Goal: Task Accomplishment & Management: Manage account settings

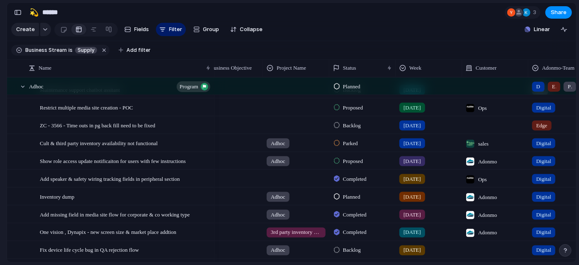
scroll to position [828, 0]
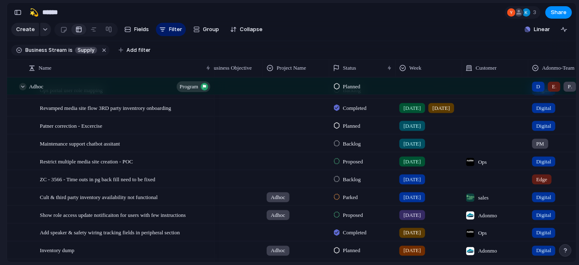
click at [20, 90] on div at bounding box center [22, 86] width 7 height 7
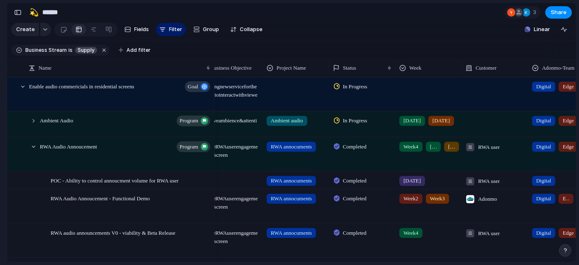
scroll to position [0, 0]
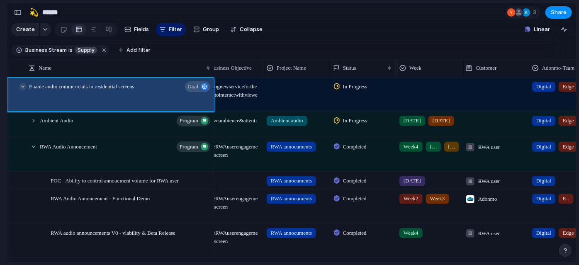
click at [23, 90] on div at bounding box center [22, 86] width 7 height 7
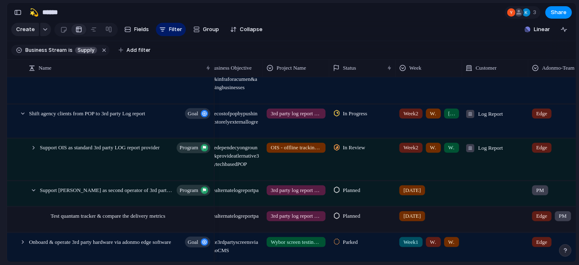
scroll to position [68, 0]
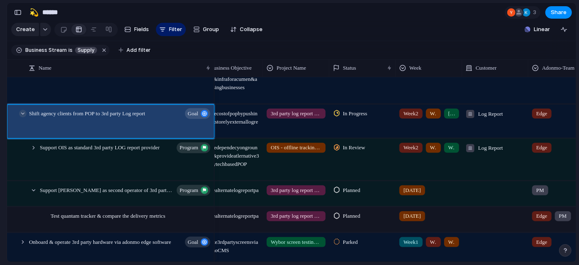
click at [24, 117] on div at bounding box center [22, 112] width 7 height 7
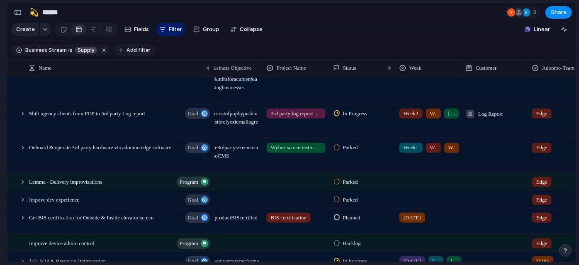
drag, startPoint x: 141, startPoint y: 61, endPoint x: 141, endPoint y: 56, distance: 5.0
click at [141, 56] on div "Business Stream is Supply Add filter" at bounding box center [83, 50] width 144 height 15
click at [141, 54] on span "Add filter" at bounding box center [138, 49] width 24 height 7
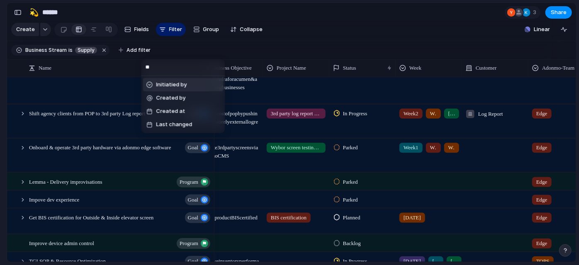
type input "*"
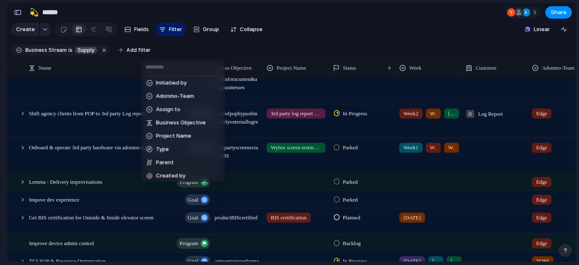
scroll to position [201, 0]
click at [179, 92] on span "Adonmo-Team" at bounding box center [175, 95] width 38 height 8
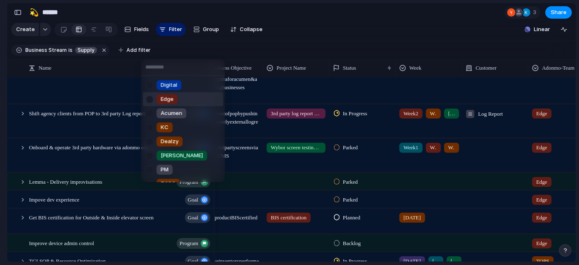
click at [175, 102] on div "Edge" at bounding box center [166, 99] width 21 height 10
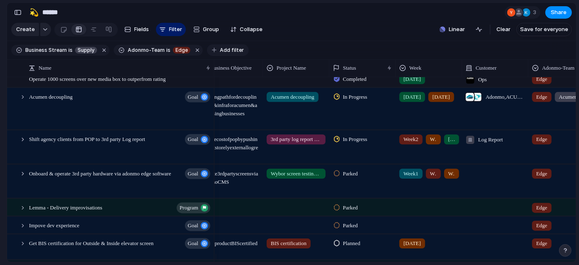
click at [227, 54] on span "Add filter" at bounding box center [232, 49] width 24 height 7
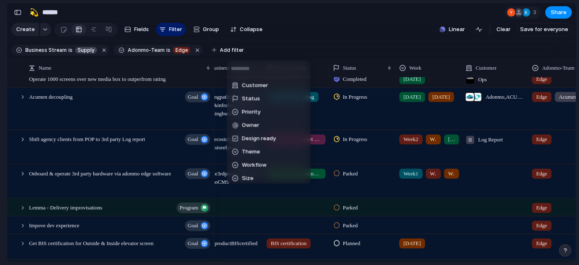
scroll to position [97, 0]
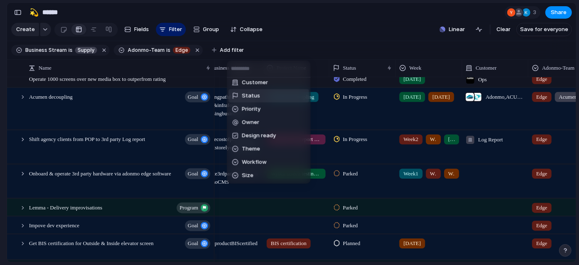
click at [260, 97] on li "Status" at bounding box center [268, 95] width 80 height 13
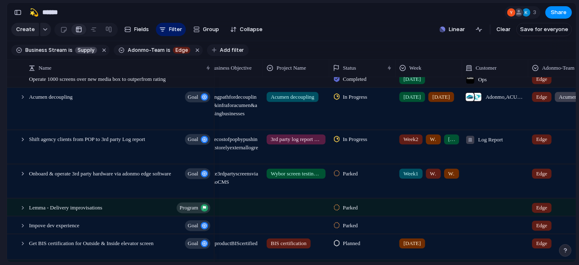
click at [228, 54] on span "Add filter" at bounding box center [232, 49] width 24 height 7
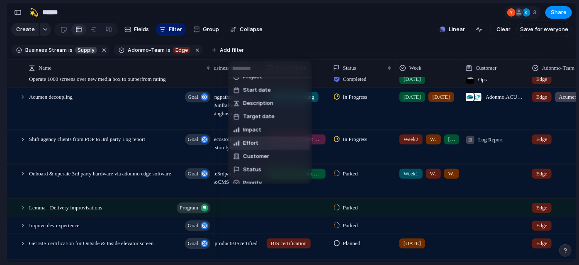
scroll to position [0, 0]
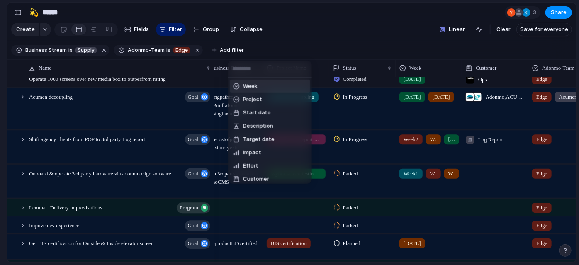
click at [253, 89] on span "Week" at bounding box center [250, 86] width 15 height 8
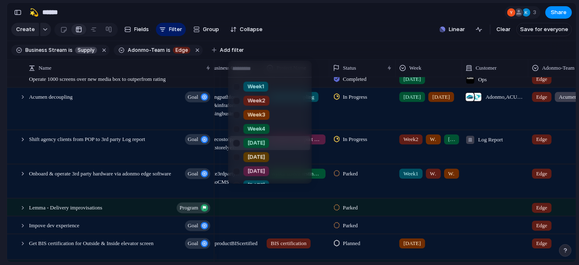
scroll to position [137, 0]
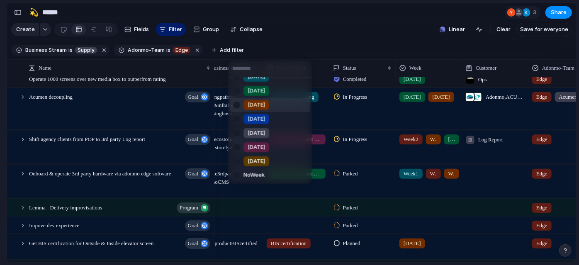
click at [236, 104] on div at bounding box center [236, 104] width 15 height 15
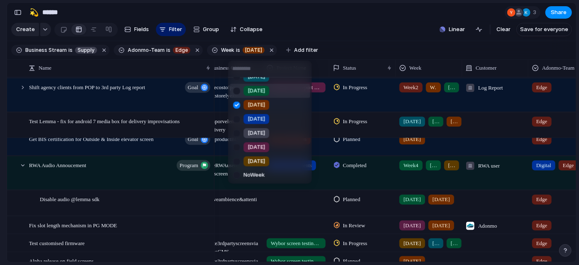
click at [237, 93] on div at bounding box center [236, 90] width 15 height 15
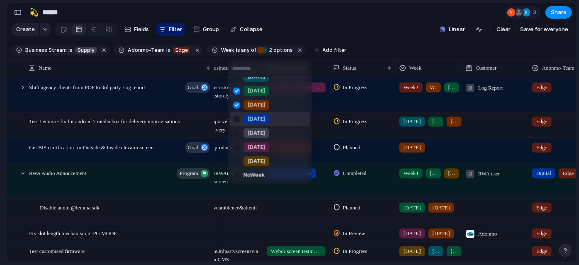
click at [238, 119] on div at bounding box center [236, 118] width 15 height 15
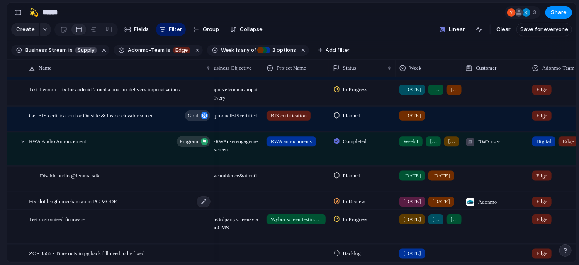
scroll to position [99, 0]
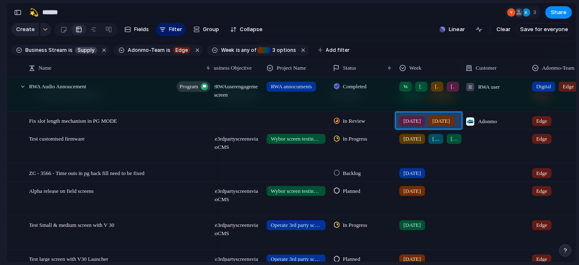
click at [449, 126] on div "[DATE] [DATE]" at bounding box center [428, 119] width 65 height 14
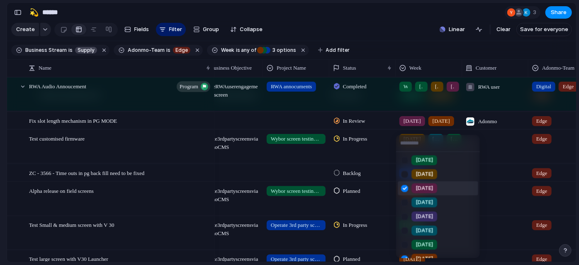
click at [404, 190] on div at bounding box center [404, 188] width 15 height 15
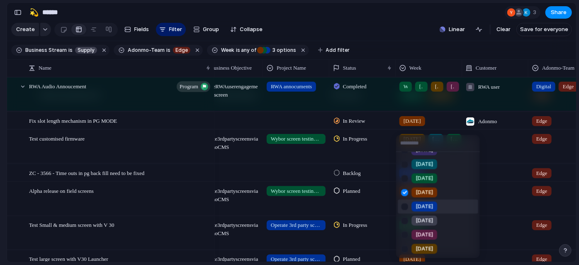
click at [402, 203] on div at bounding box center [404, 206] width 15 height 15
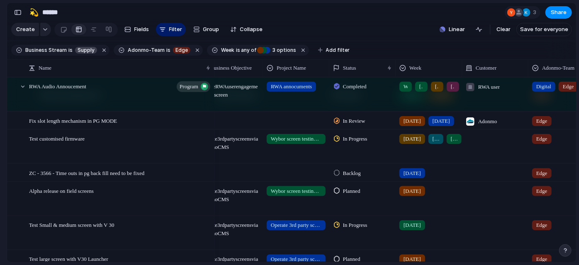
click at [0, 100] on div "Week1 Week2 Week3 Week4 [DATE] [DATE] [DATE] [DATE] [DATE] [DATE] [DATE] [DATE]…" at bounding box center [289, 132] width 579 height 265
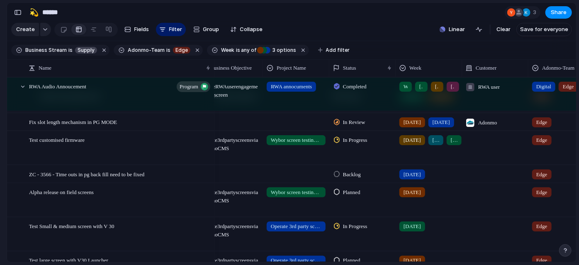
click at [343, 196] on span "Planned" at bounding box center [351, 192] width 17 height 8
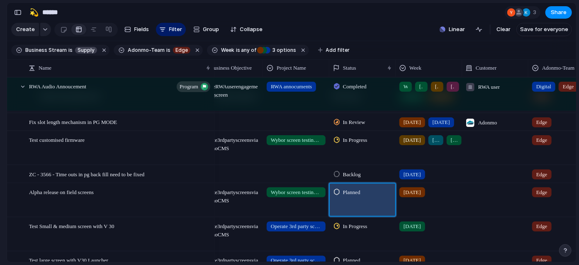
click at [356, 196] on span "Planned" at bounding box center [351, 192] width 17 height 8
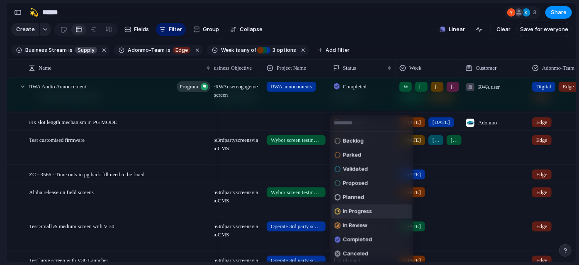
click at [359, 216] on div "In Progress" at bounding box center [352, 211] width 37 height 10
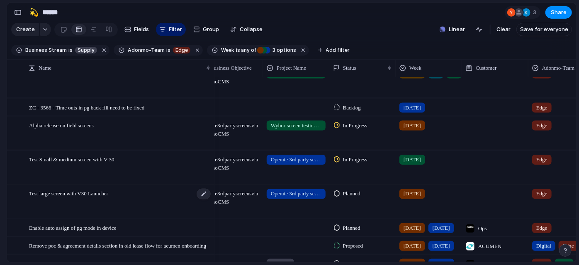
click at [125, 199] on div "Test large screen with V30 Launcher" at bounding box center [120, 201] width 182 height 33
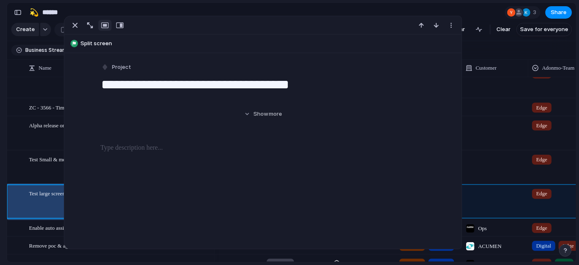
click at [0, 226] on section "Keep using Index You've crossed the free limit of 300 items Upgrade plan" at bounding box center [3, 225] width 7 height 79
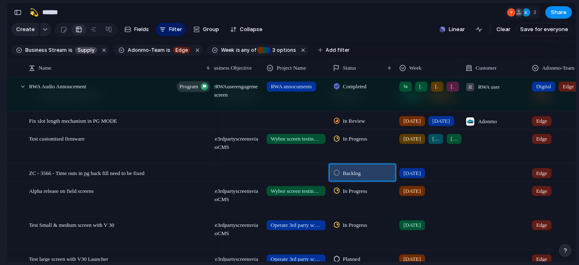
click at [360, 177] on span "Backlog" at bounding box center [352, 173] width 18 height 8
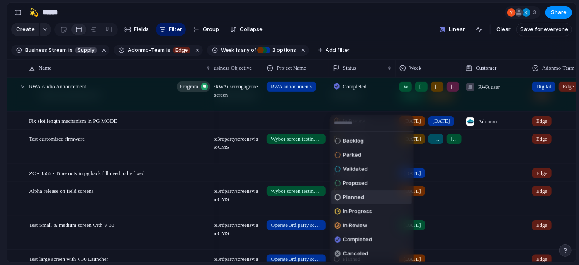
click at [373, 192] on li "Planned" at bounding box center [371, 197] width 80 height 14
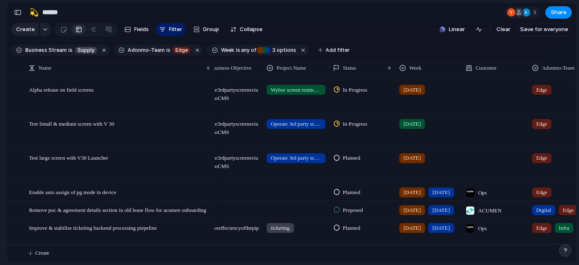
click at [358, 223] on div "Planned" at bounding box center [348, 228] width 29 height 10
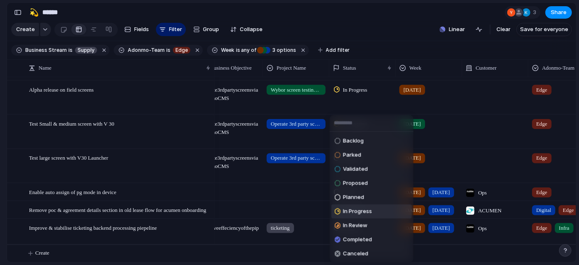
click at [355, 210] on span "In Progress" at bounding box center [357, 211] width 29 height 8
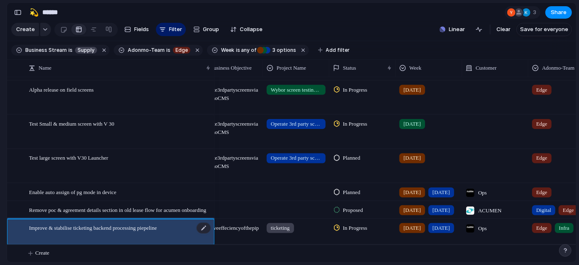
click at [157, 223] on span "Improve & stabilise ticketing backend processing piepeline" at bounding box center [93, 228] width 128 height 10
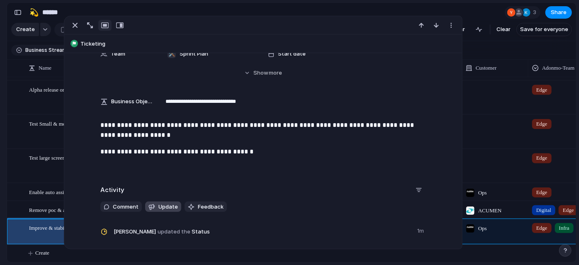
click at [158, 210] on span "Update" at bounding box center [167, 207] width 19 height 8
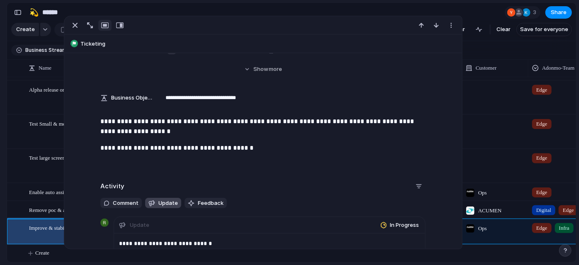
scroll to position [259, 0]
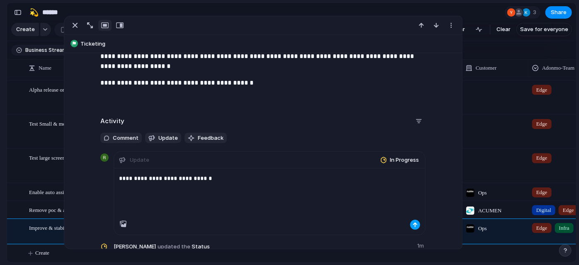
click at [412, 223] on div "button" at bounding box center [414, 224] width 5 height 5
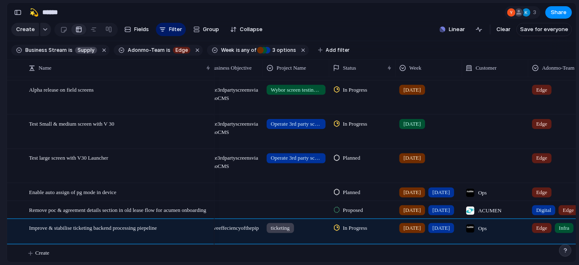
click at [0, 235] on section "Keep using Index You've crossed the free limit of 300 items Upgrade plan" at bounding box center [3, 225] width 7 height 79
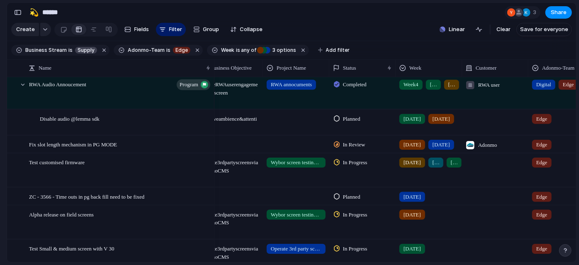
scroll to position [288, 0]
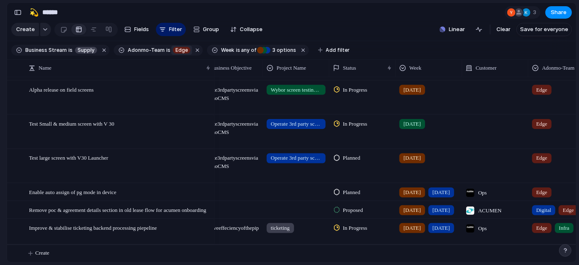
click at [171, 53] on button "Edge" at bounding box center [181, 50] width 21 height 9
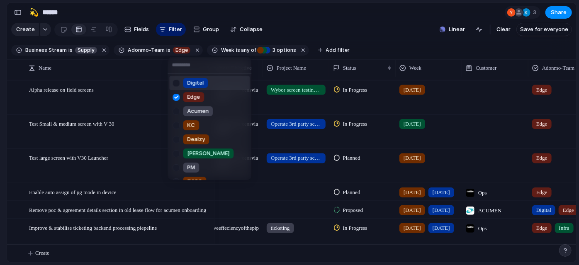
click at [174, 83] on div at bounding box center [176, 83] width 15 height 15
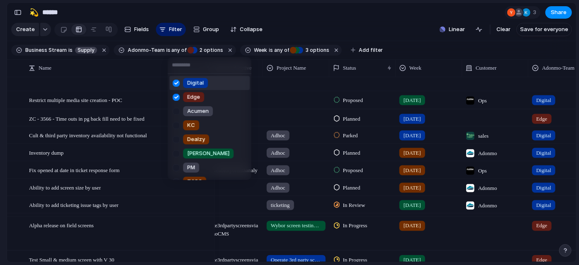
click at [178, 97] on div at bounding box center [176, 97] width 15 height 15
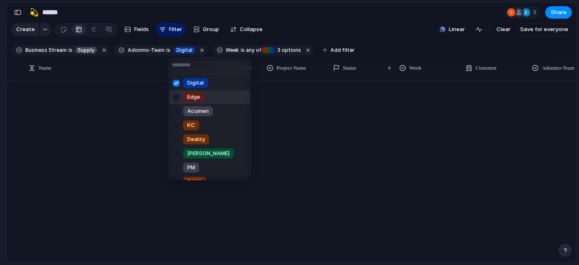
scroll to position [114, 0]
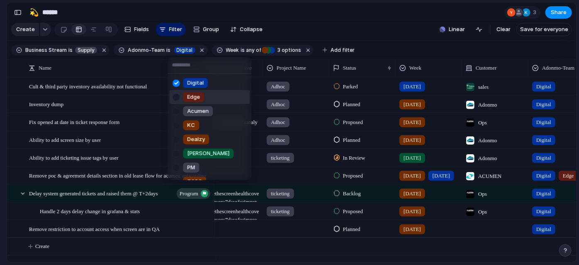
click at [0, 94] on div "Digital Edge Acumen KC Dealzy [PERSON_NAME] PM TOPS OPS Infra No Adonmo-Team" at bounding box center [289, 132] width 579 height 265
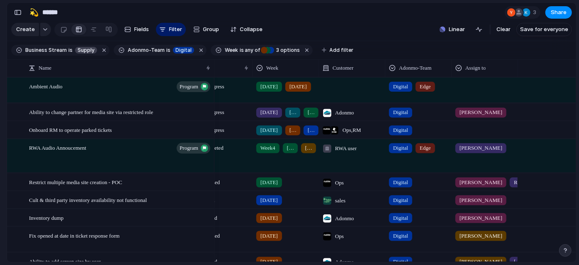
scroll to position [0, 121]
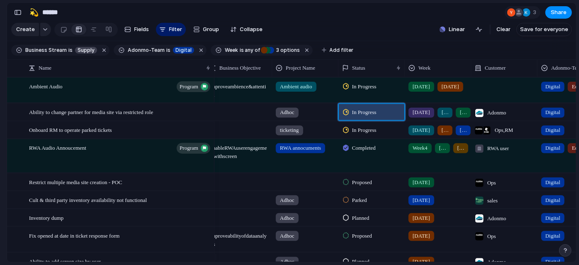
click at [352, 116] on span "In Progress" at bounding box center [364, 112] width 24 height 8
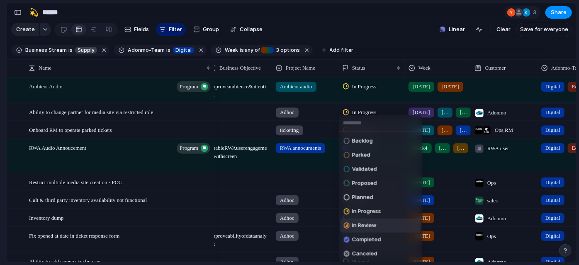
click at [357, 223] on span "In Review" at bounding box center [364, 225] width 24 height 8
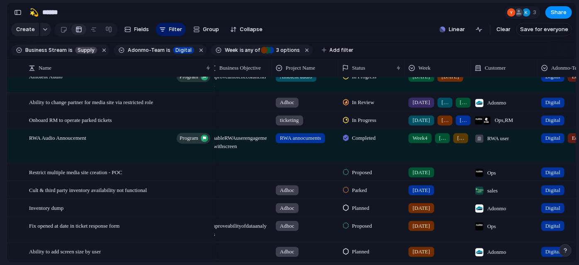
scroll to position [10, 0]
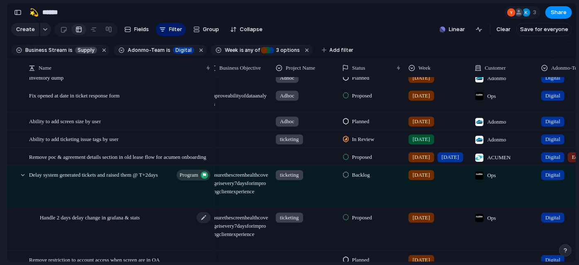
click at [66, 229] on div "Handle 2 days delay change in grafana & stats" at bounding box center [126, 228] width 172 height 41
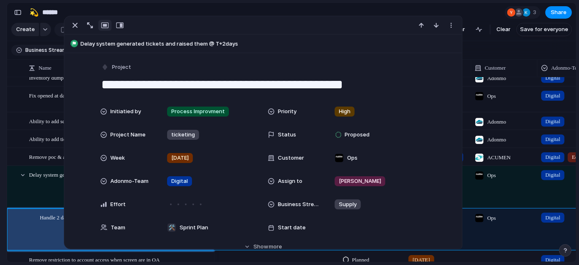
click at [0, 193] on section "🛠️ Sprint Plan Projects 🍎 June- Digital Plan 🧊 July Test 🤖 Week2 🍎 July- Supply…" at bounding box center [45, 129] width 91 height 129
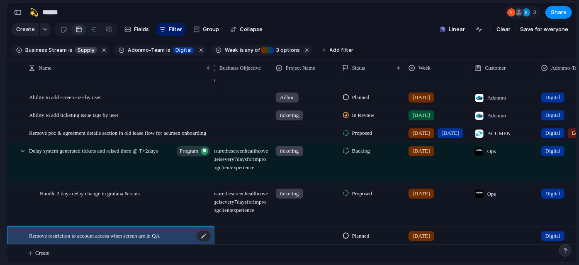
click at [115, 230] on span "Remove restriction to account access when screen are in QA" at bounding box center [94, 235] width 131 height 10
